Goal: Information Seeking & Learning: Check status

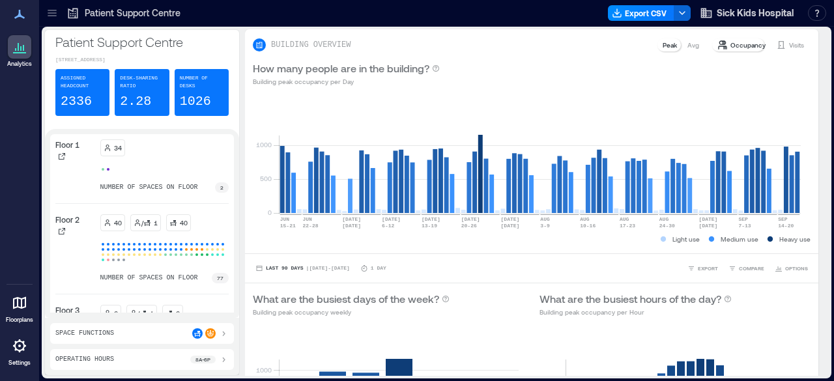
click at [240, 121] on div "Patient Support Centre [STREET_ADDRESS] Assigned Headcount 2336 Desk-sharing ra…" at bounding box center [436, 202] width 784 height 346
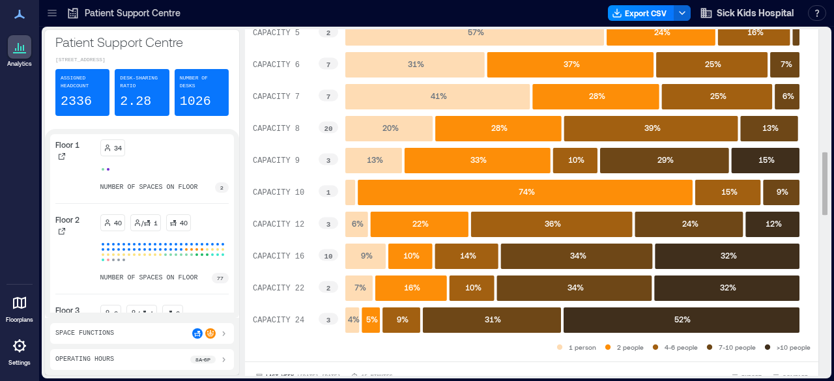
scroll to position [671, 0]
